Goal: Information Seeking & Learning: Learn about a topic

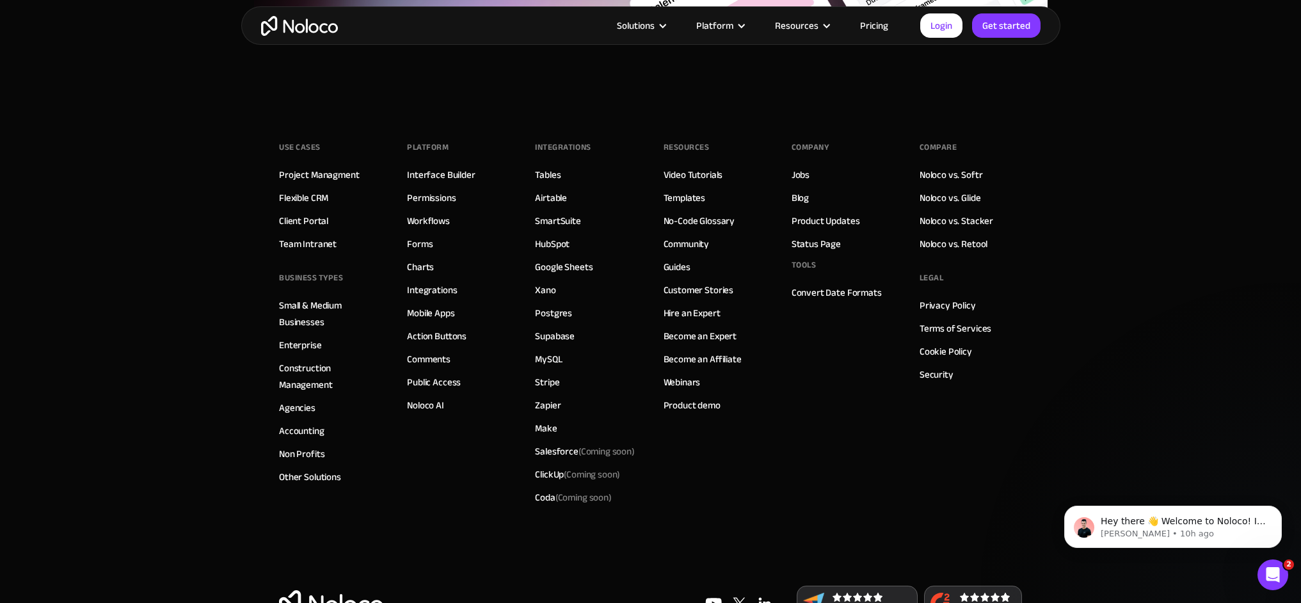
scroll to position [1030, 0]
click at [759, 477] on div "Resources Video Tutorials Templates No-Code Glossary Community Guides Customer …" at bounding box center [715, 324] width 102 height 371
click at [806, 200] on link "Blog" at bounding box center [800, 199] width 17 height 17
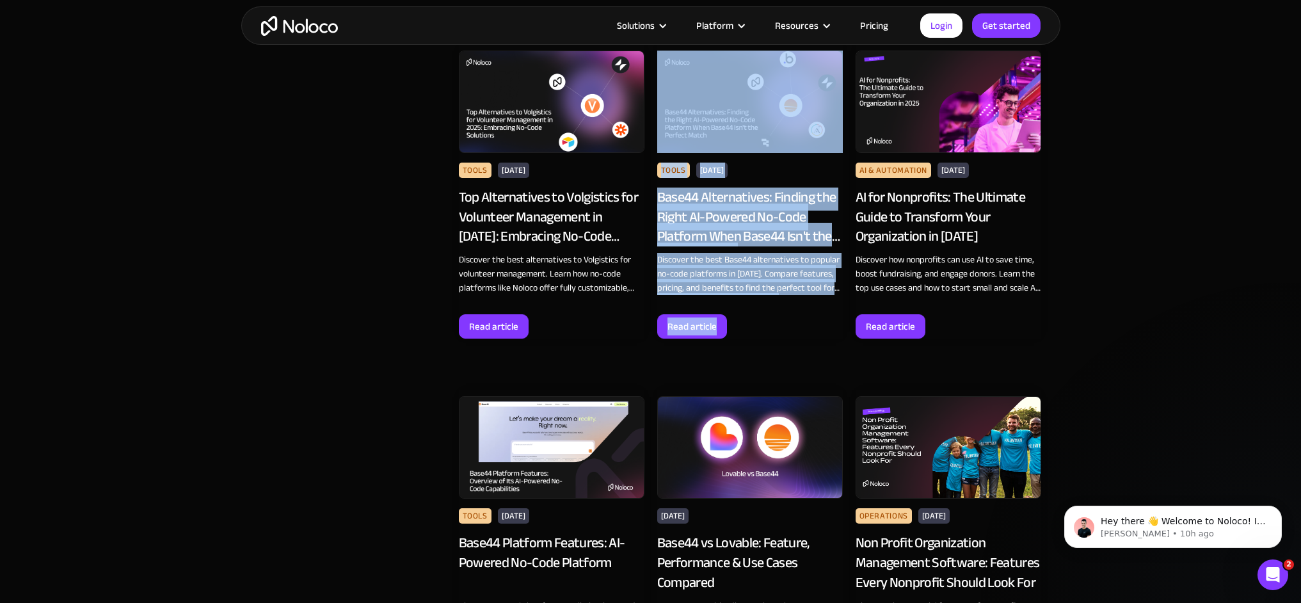
scroll to position [1483, 0]
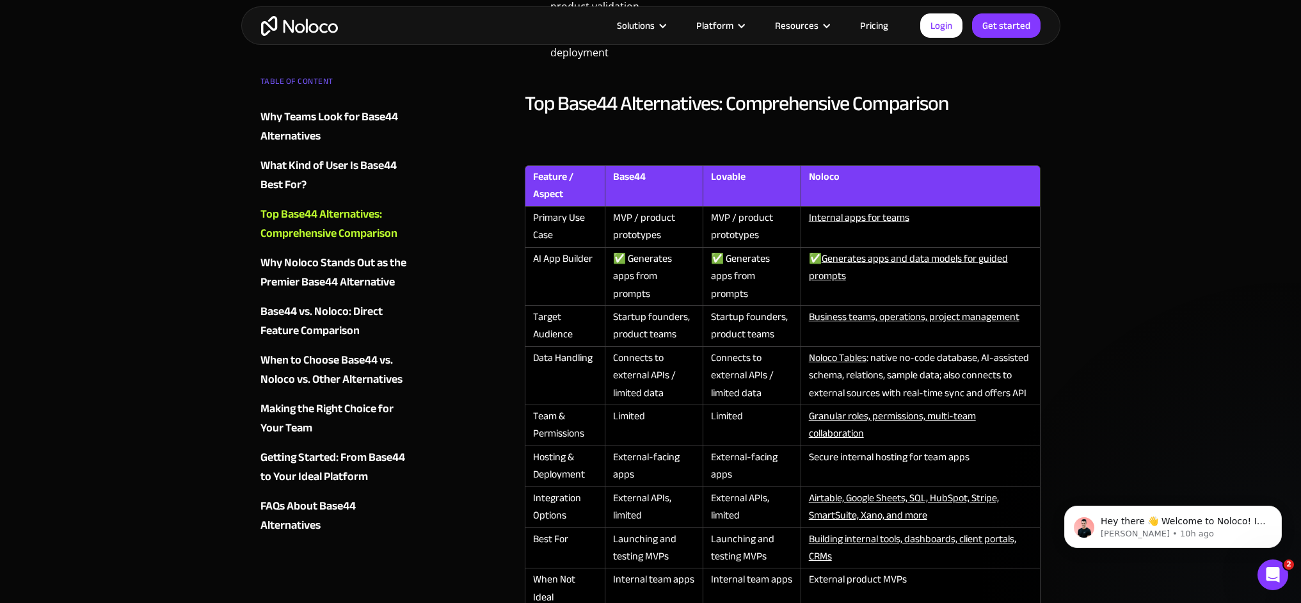
scroll to position [1451, 0]
